Goal: Information Seeking & Learning: Learn about a topic

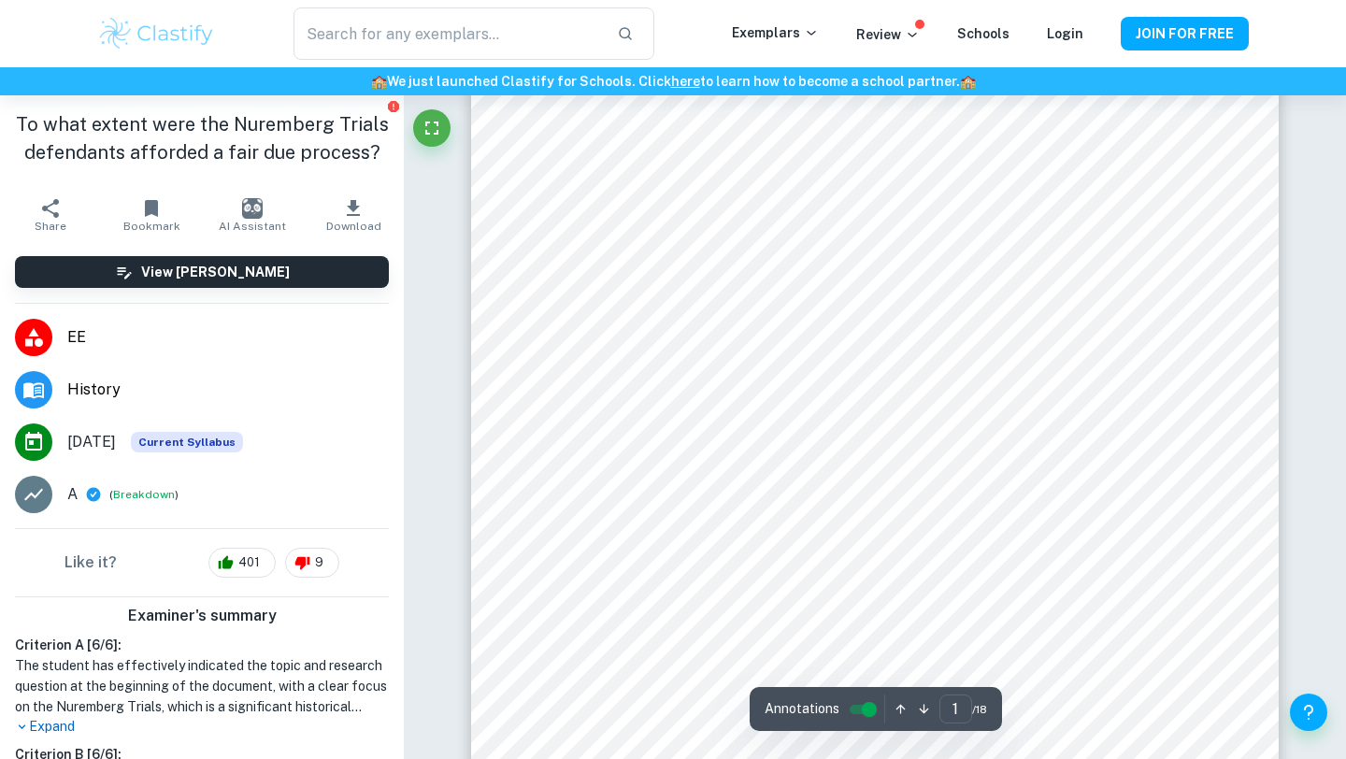
scroll to position [282, 0]
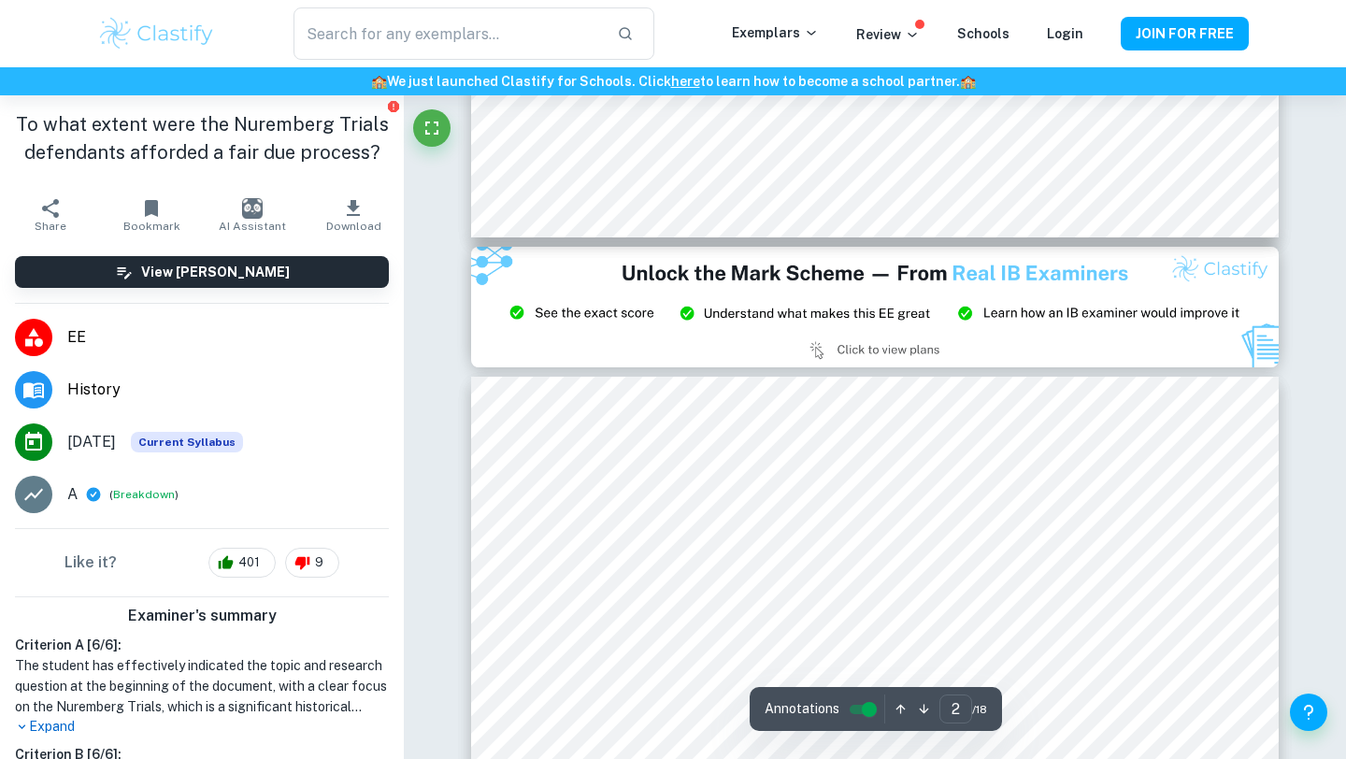
type input "3"
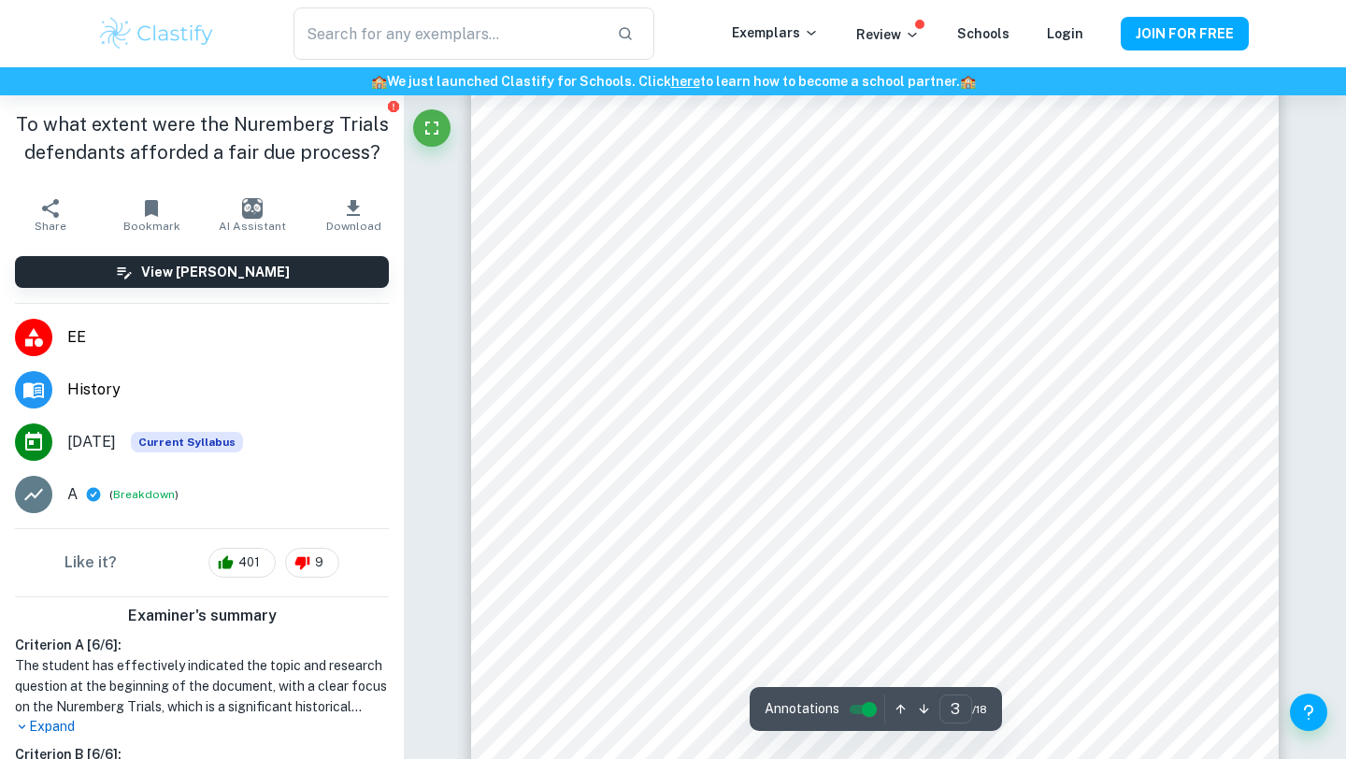
scroll to position [2641, 0]
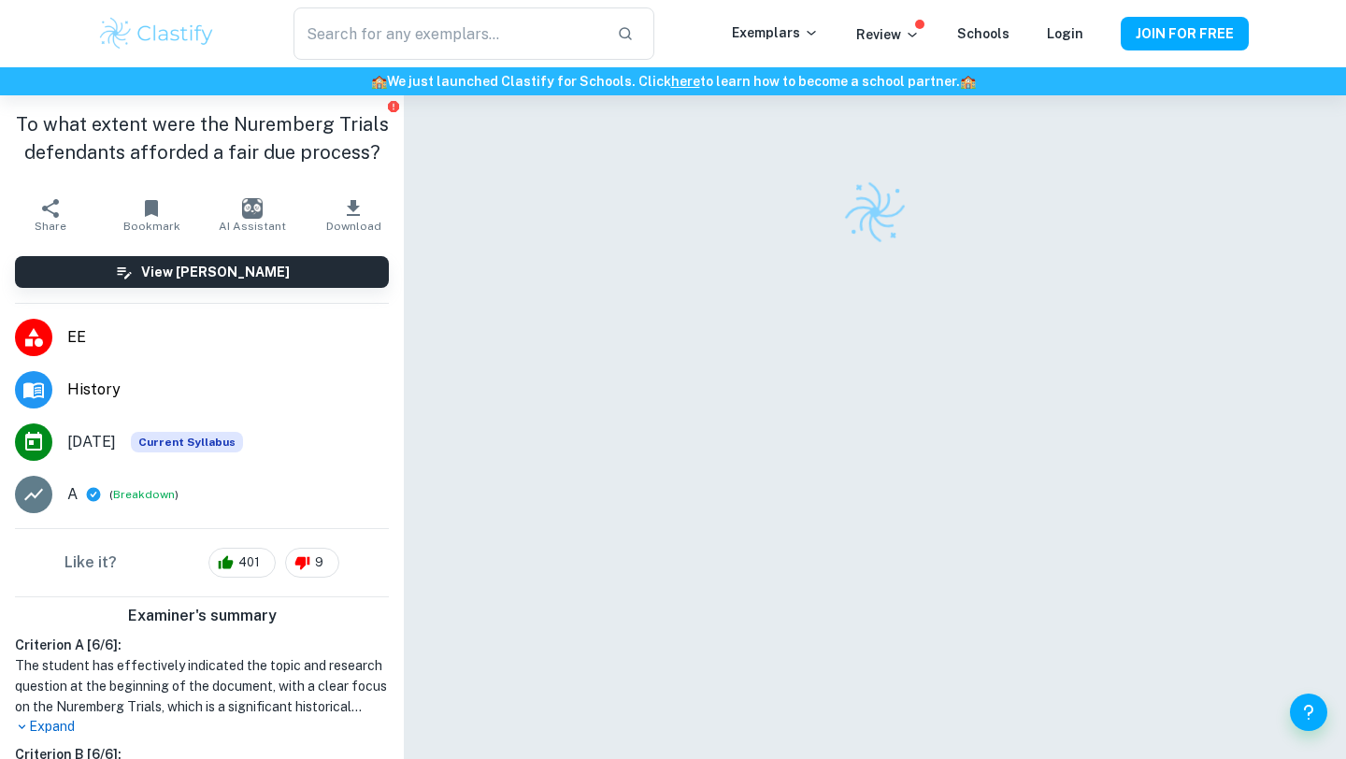
checkbox input "true"
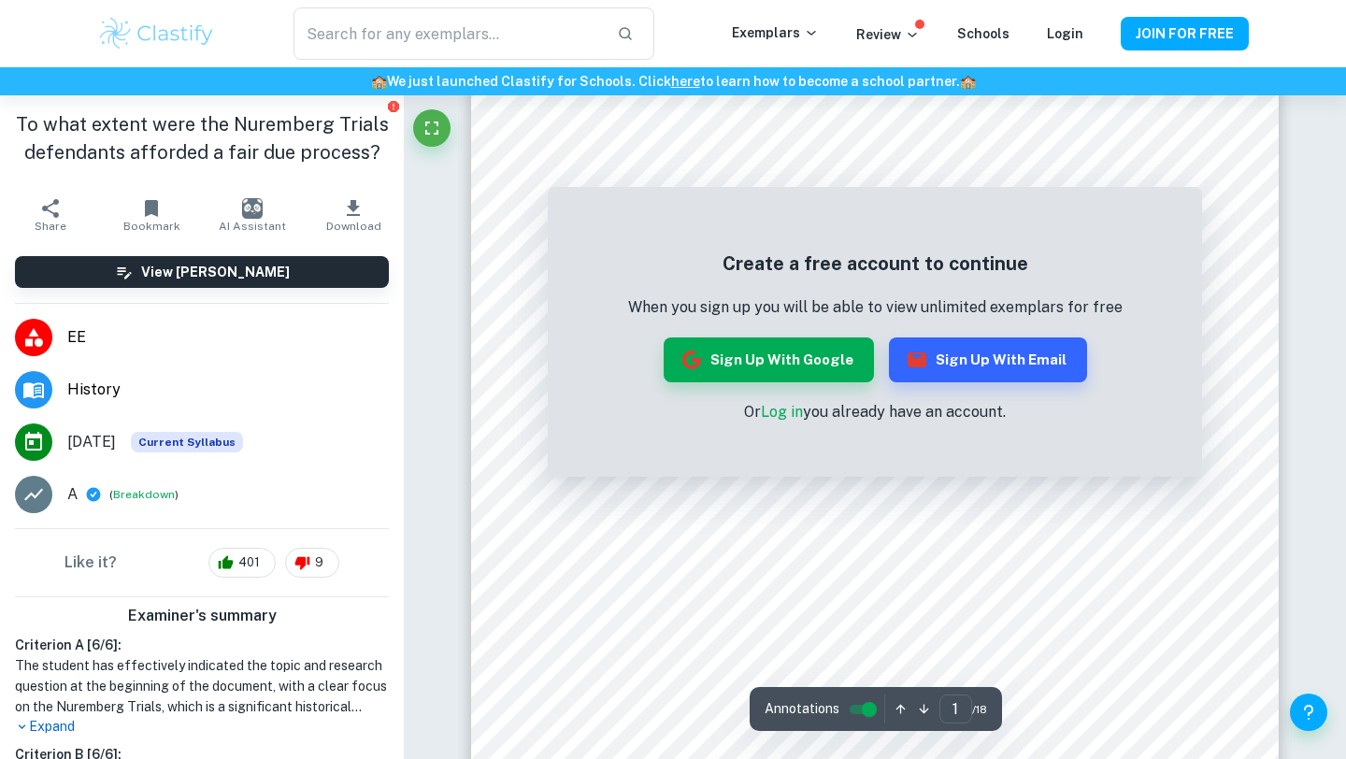
scroll to position [413, 0]
click at [861, 715] on input "controlled" at bounding box center [869, 709] width 67 height 22
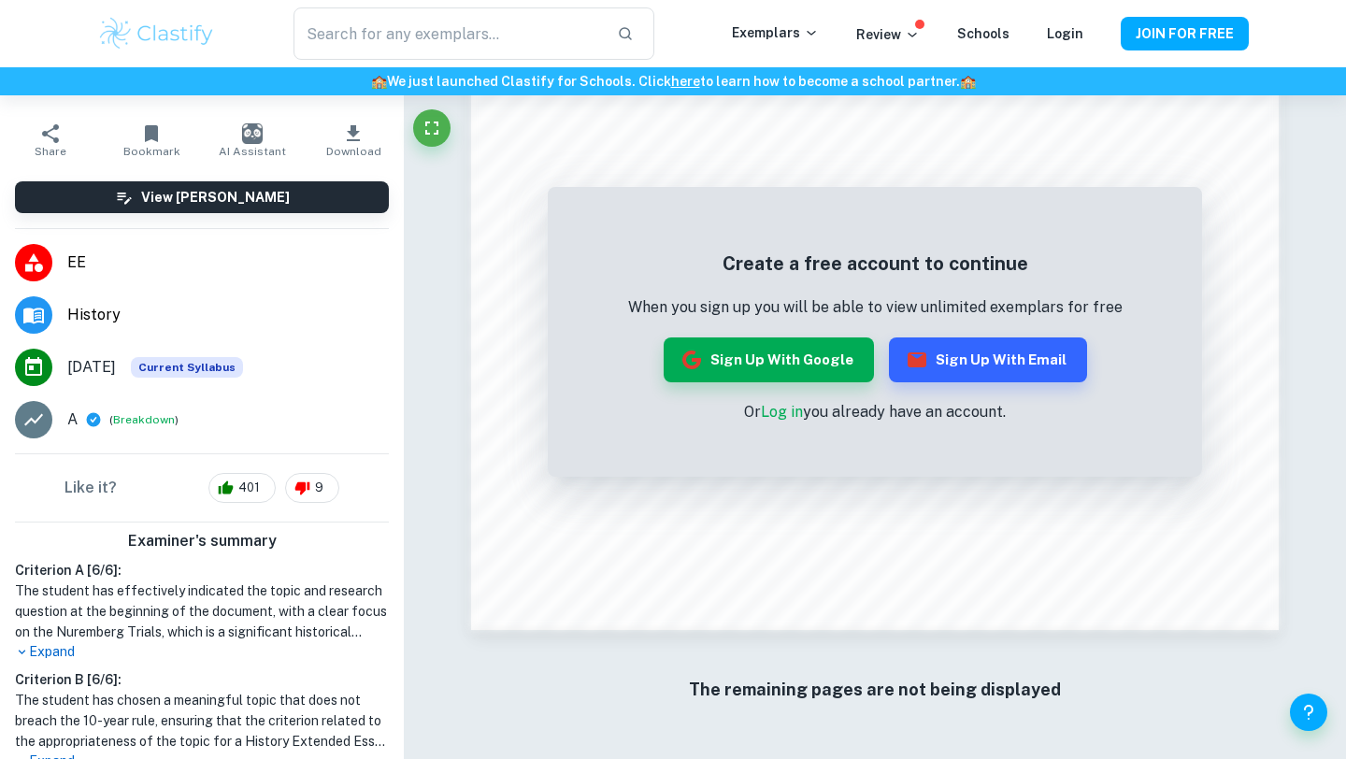
scroll to position [0, 0]
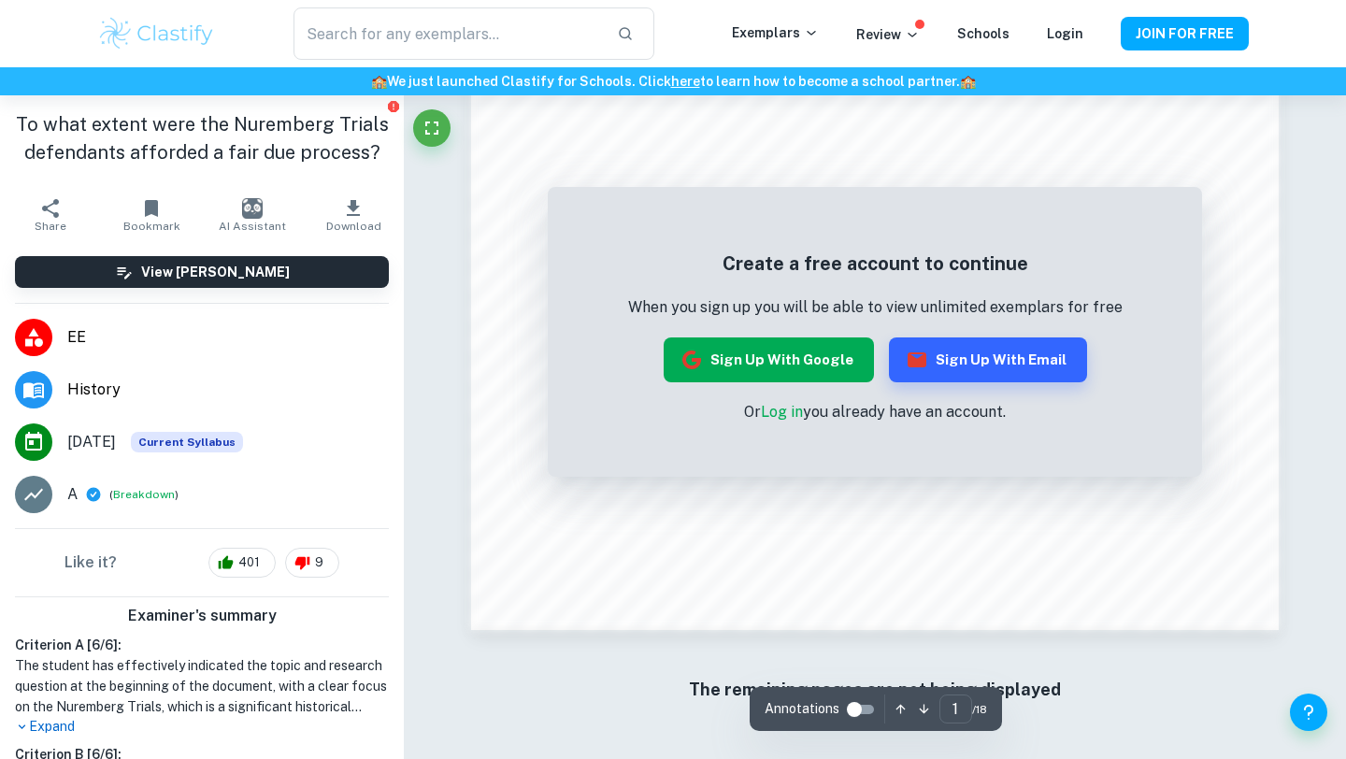
click at [834, 377] on button "Sign up with Google" at bounding box center [769, 360] width 210 height 45
